Goal: Transaction & Acquisition: Purchase product/service

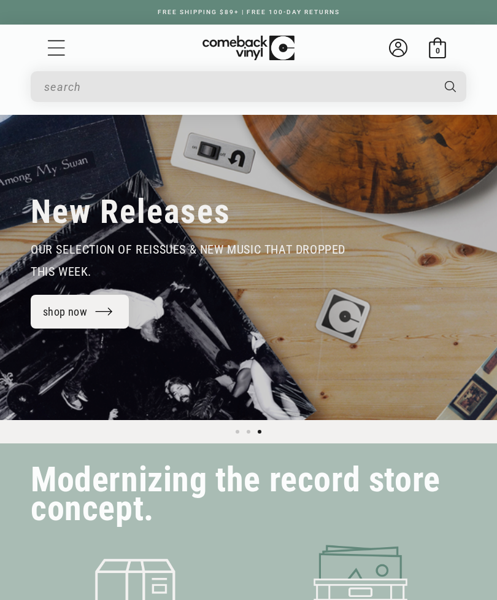
scroll to position [0, 994]
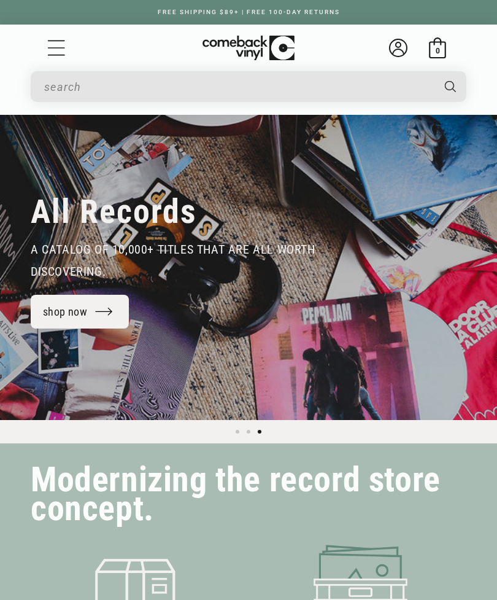
click at [357, 84] on input "Search" at bounding box center [238, 86] width 388 height 25
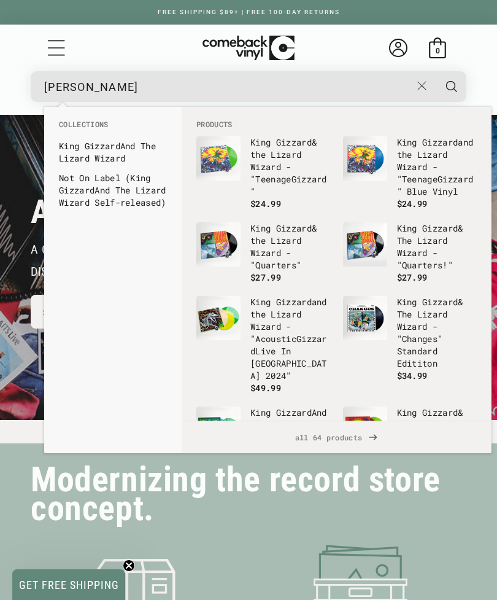
type input "[PERSON_NAME]"
click at [452, 86] on button "Search" at bounding box center [452, 86] width 32 height 31
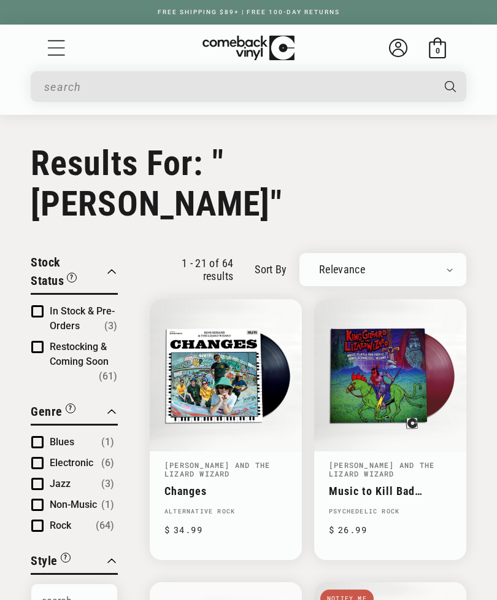
type input "[PERSON_NAME]"
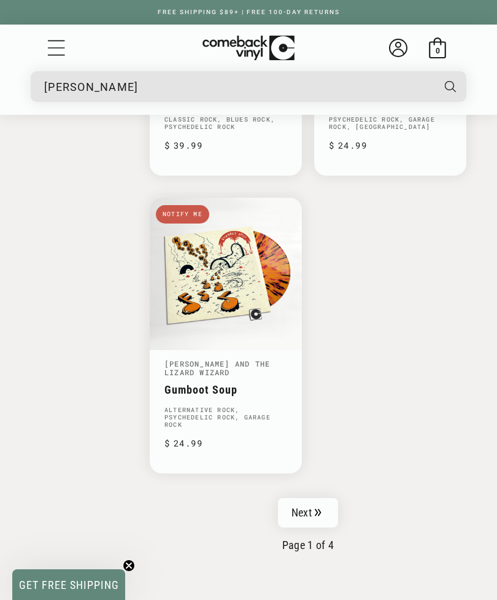
click at [323, 498] on link "Next" at bounding box center [308, 512] width 60 height 29
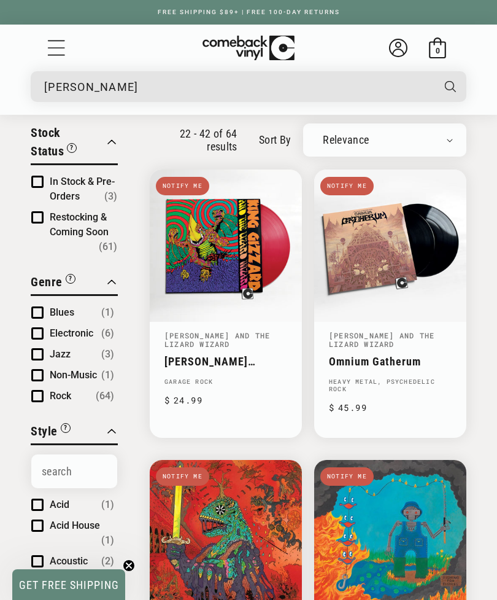
scroll to position [160, 0]
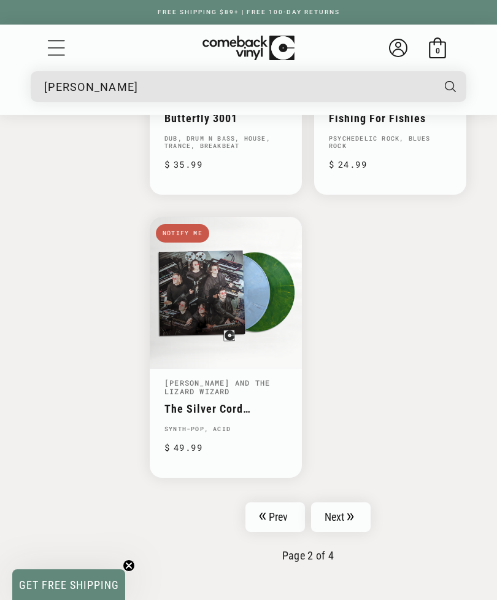
click at [355, 502] on link "Next" at bounding box center [341, 516] width 60 height 29
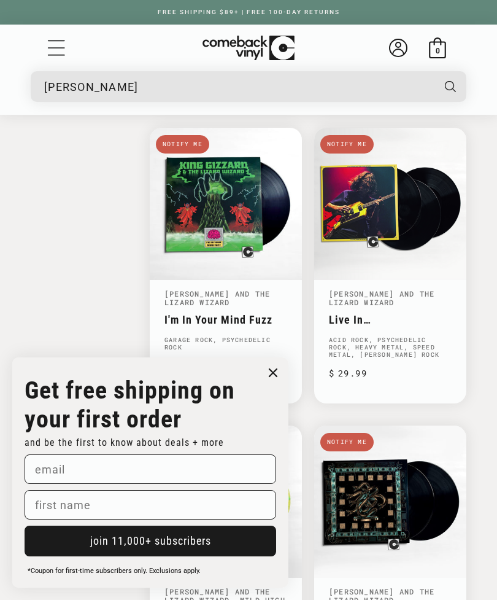
scroll to position [1922, 0]
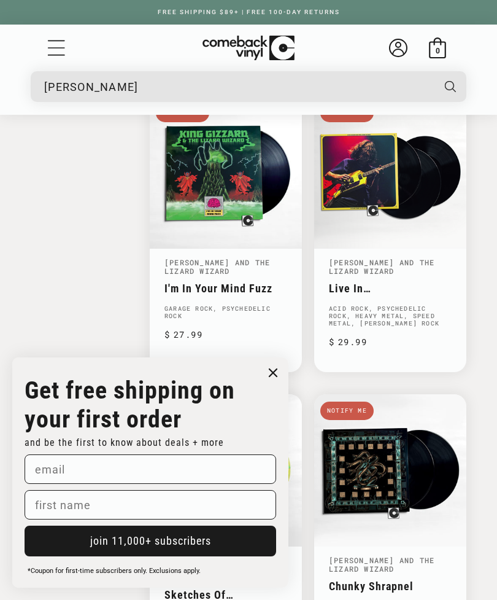
click at [280, 382] on circle "Close dialog" at bounding box center [274, 373] width 18 height 18
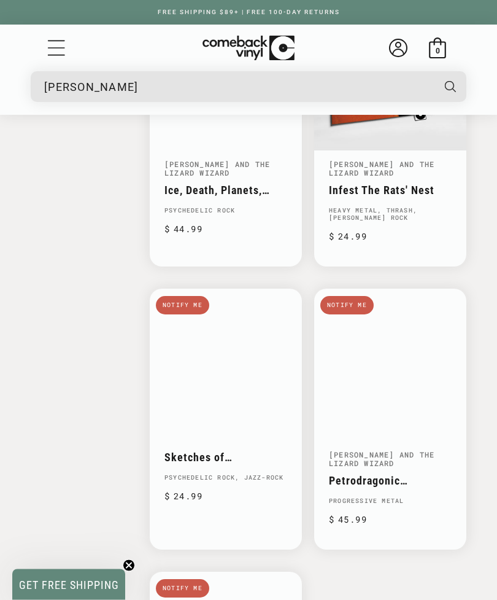
scroll to position [2616, 0]
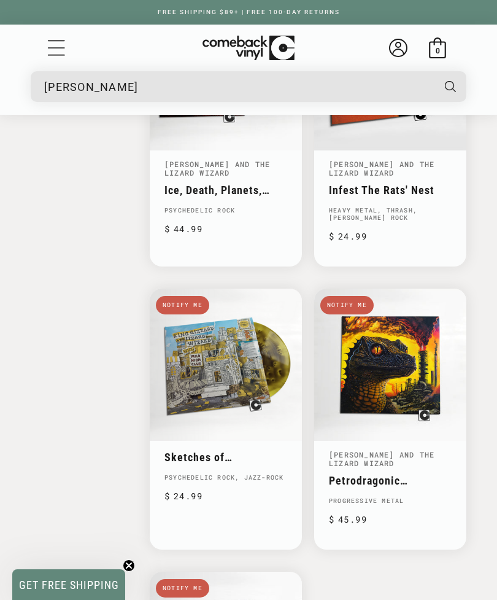
click at [390, 474] on link "Petrodragonic Apocalypse; Or, Dawn Of Eternal Night: An Annihilation Of Planet …" at bounding box center [390, 480] width 123 height 13
